Goal: Obtain resource: Download file/media

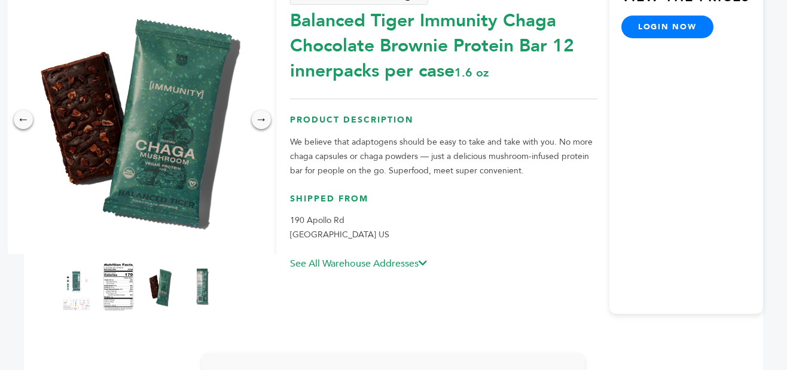
scroll to position [165, 0]
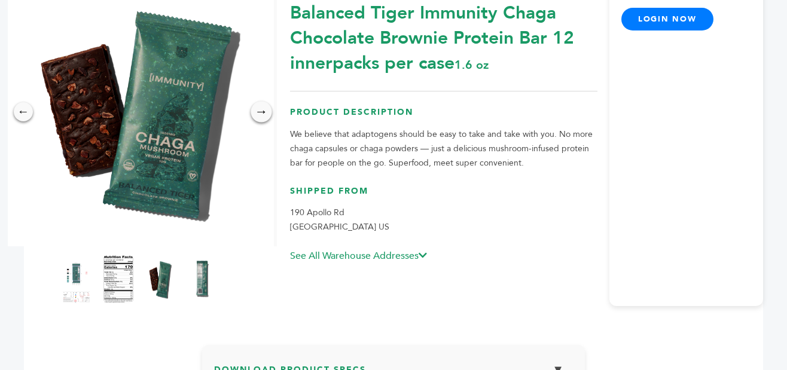
click at [117, 267] on img at bounding box center [118, 279] width 30 height 48
click at [0, 0] on div "×" at bounding box center [0, 0] width 0 height 0
click at [256, 107] on div "→" at bounding box center [260, 111] width 21 height 21
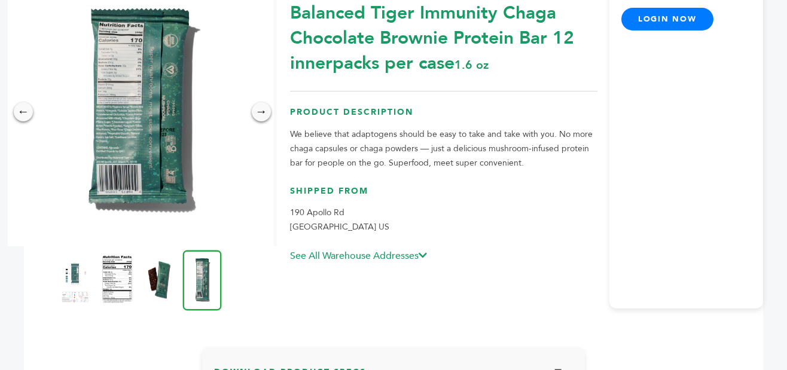
click at [132, 127] on img at bounding box center [139, 111] width 269 height 269
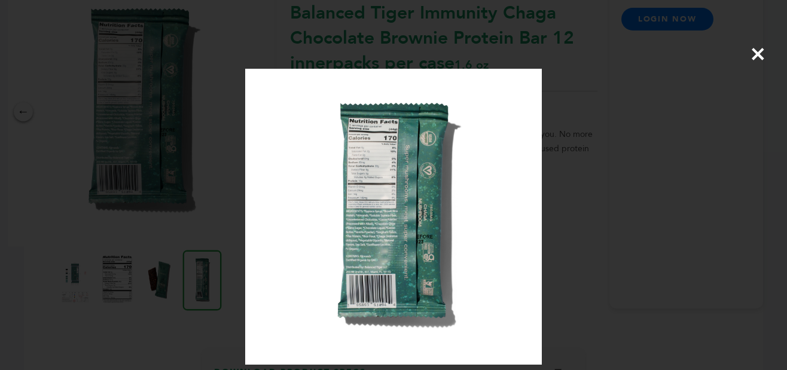
click at [380, 134] on img at bounding box center [393, 217] width 296 height 296
click at [498, 230] on img at bounding box center [393, 217] width 296 height 296
click at [758, 47] on span "×" at bounding box center [758, 53] width 16 height 33
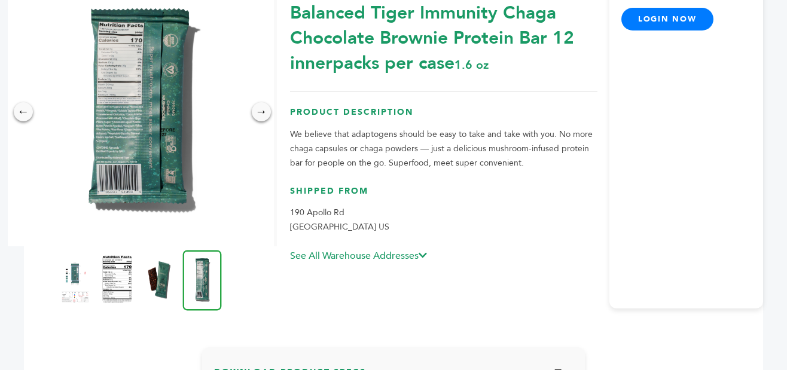
click at [758, 36] on div "View the Prices login now" at bounding box center [686, 138] width 154 height 340
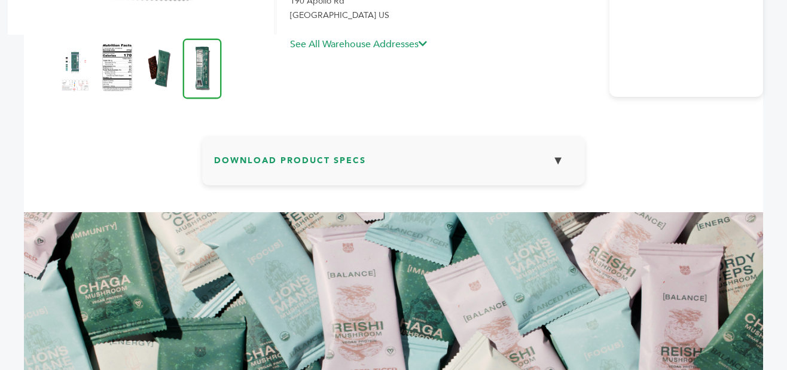
scroll to position [359, 0]
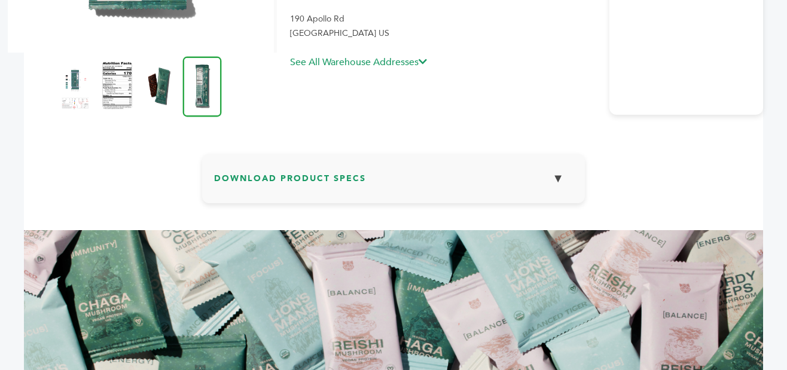
click at [328, 179] on h3 "Download Product Specs ▼" at bounding box center [393, 183] width 359 height 35
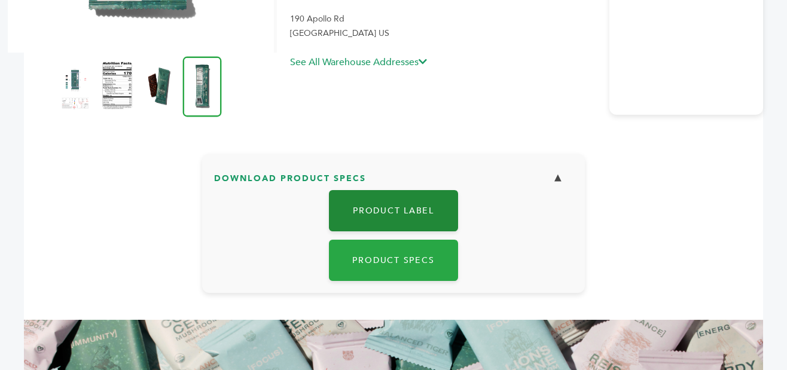
click at [383, 201] on link "Product Label" at bounding box center [393, 210] width 129 height 41
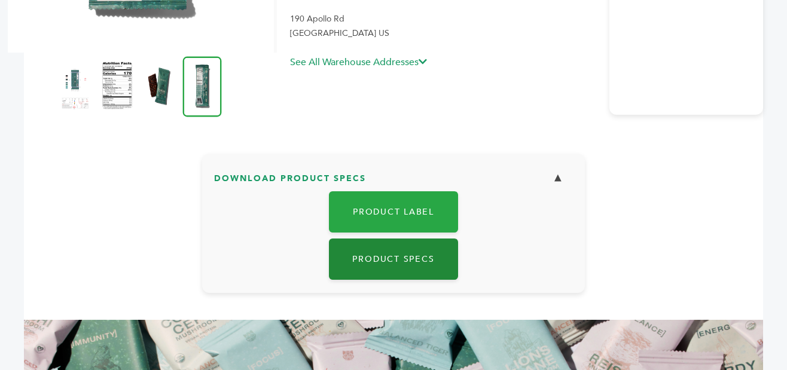
click at [399, 255] on link "Product Specs" at bounding box center [393, 258] width 129 height 41
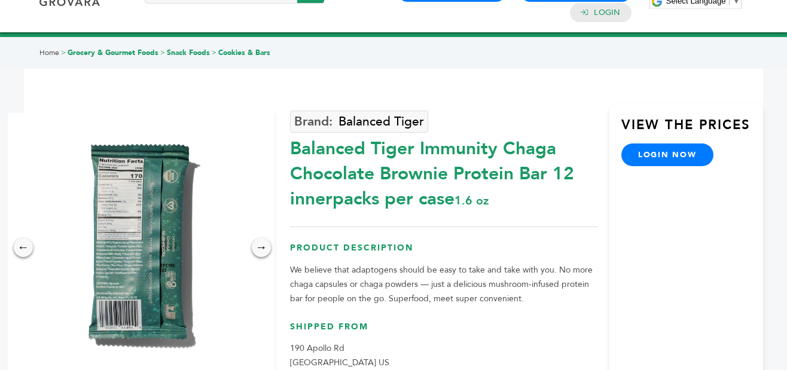
scroll to position [0, 0]
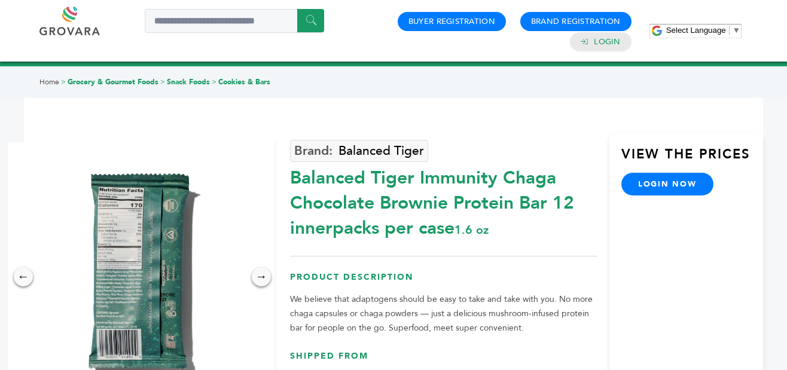
click at [71, 30] on link at bounding box center [82, 21] width 87 height 29
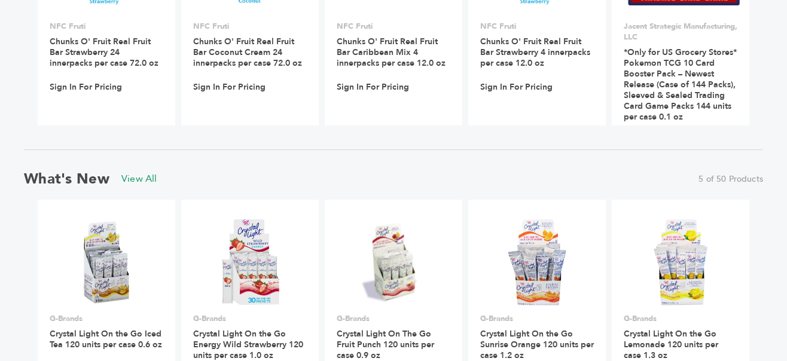
scroll to position [984, 0]
